Goal: Information Seeking & Learning: Learn about a topic

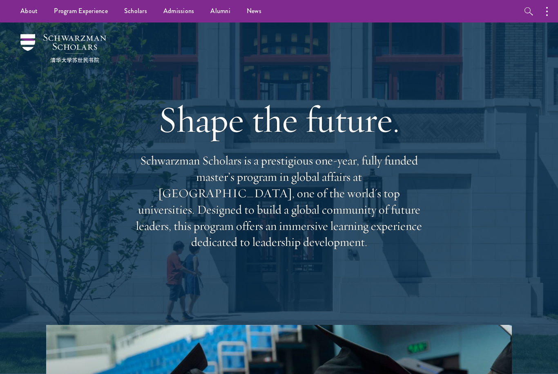
click at [548, 9] on button "button" at bounding box center [549, 11] width 18 height 22
click at [53, 151] on div "Shape the future. Schwarzman Scholars is a prestigious one-year, fully funded m…" at bounding box center [279, 173] width 477 height 302
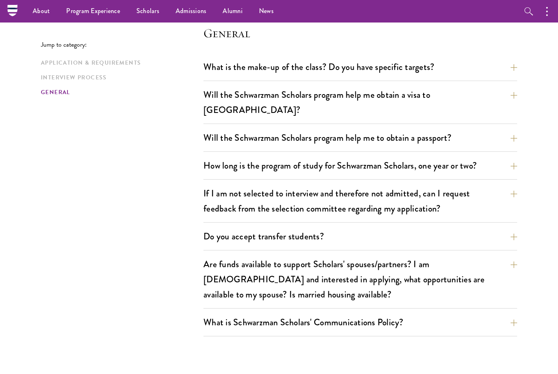
scroll to position [1001, 0]
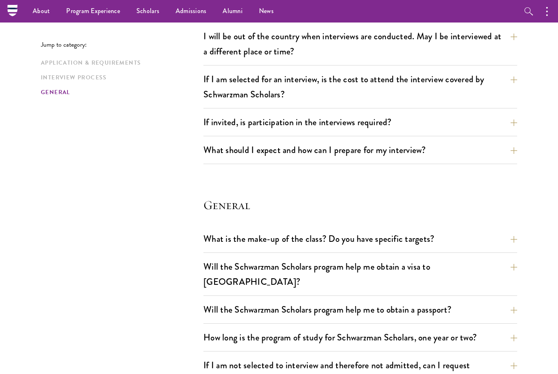
click at [410, 153] on button "What should I expect and how can I prepare for my interview?" at bounding box center [361, 150] width 314 height 18
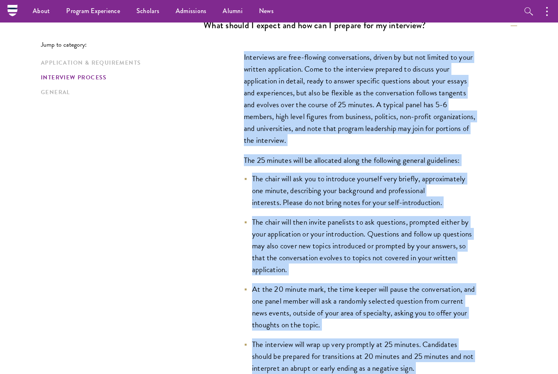
scroll to position [1025, 0]
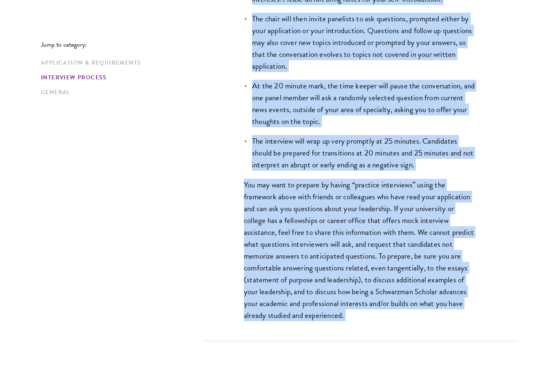
scroll to position [1331, 0]
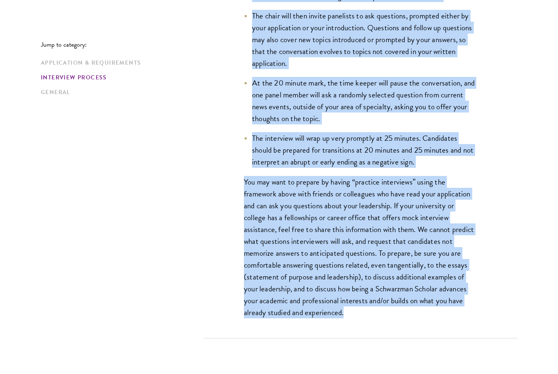
click at [503, 246] on div "Interviews are free-flowing conversations, driven by but not limited to your wr…" at bounding box center [361, 85] width 314 height 505
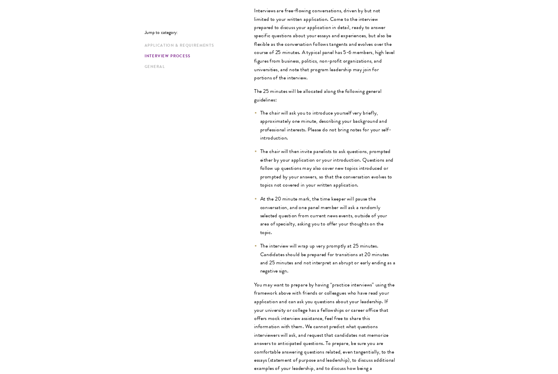
scroll to position [1225, 0]
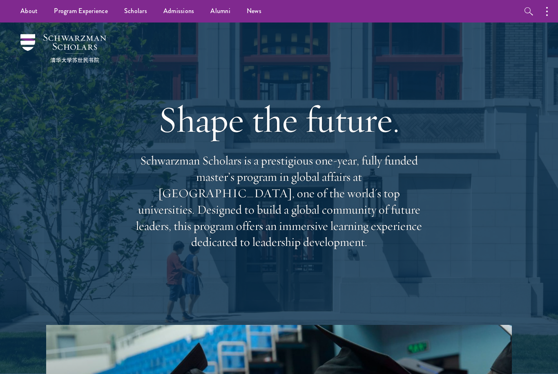
click at [460, 204] on div "Shape the future. Schwarzman Scholars is a prestigious one-year, fully funded m…" at bounding box center [279, 173] width 477 height 302
click at [137, 22] on link "Scholars" at bounding box center [135, 11] width 39 height 22
